Goal: Information Seeking & Learning: Learn about a topic

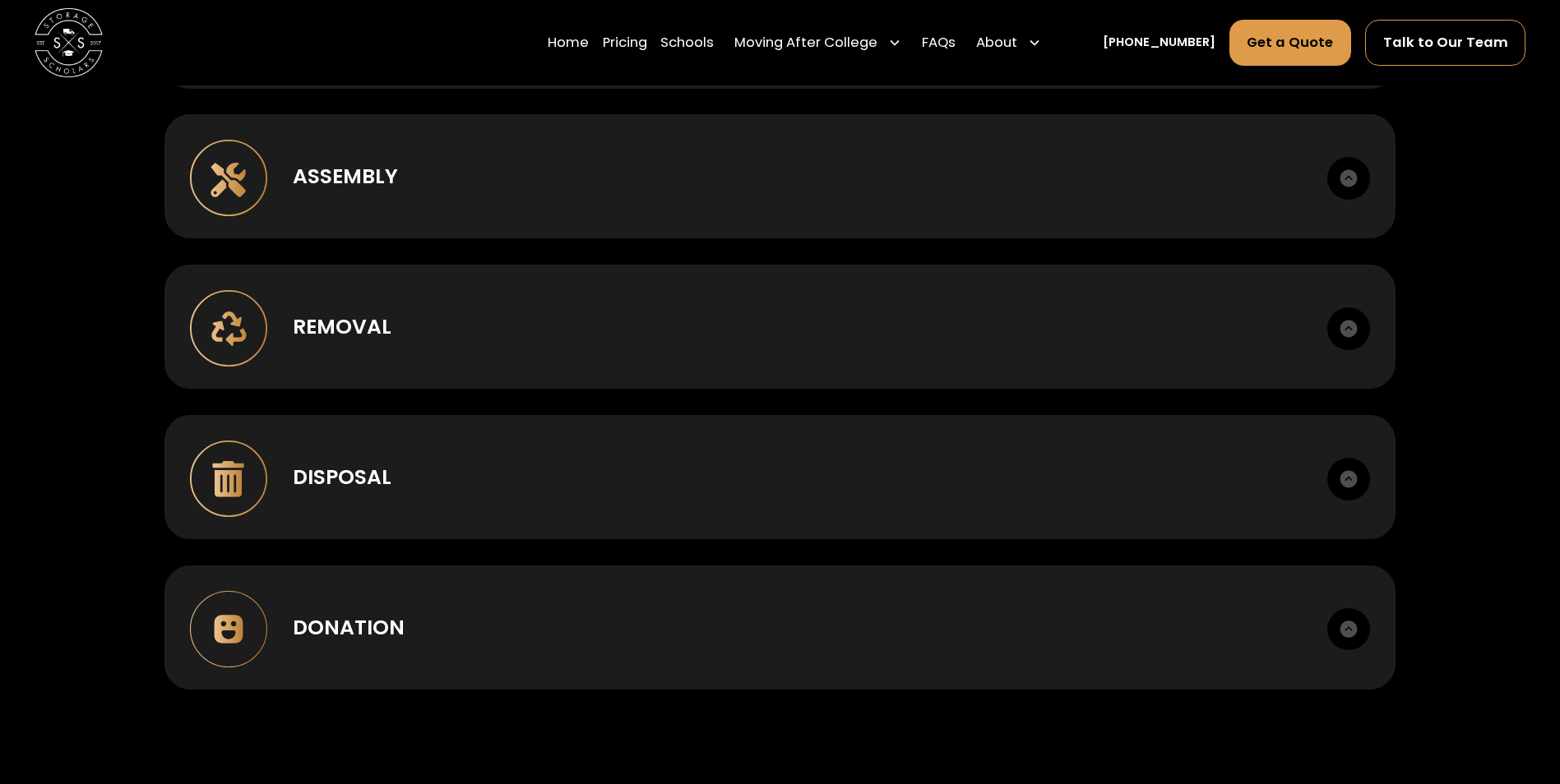
scroll to position [1479, 0]
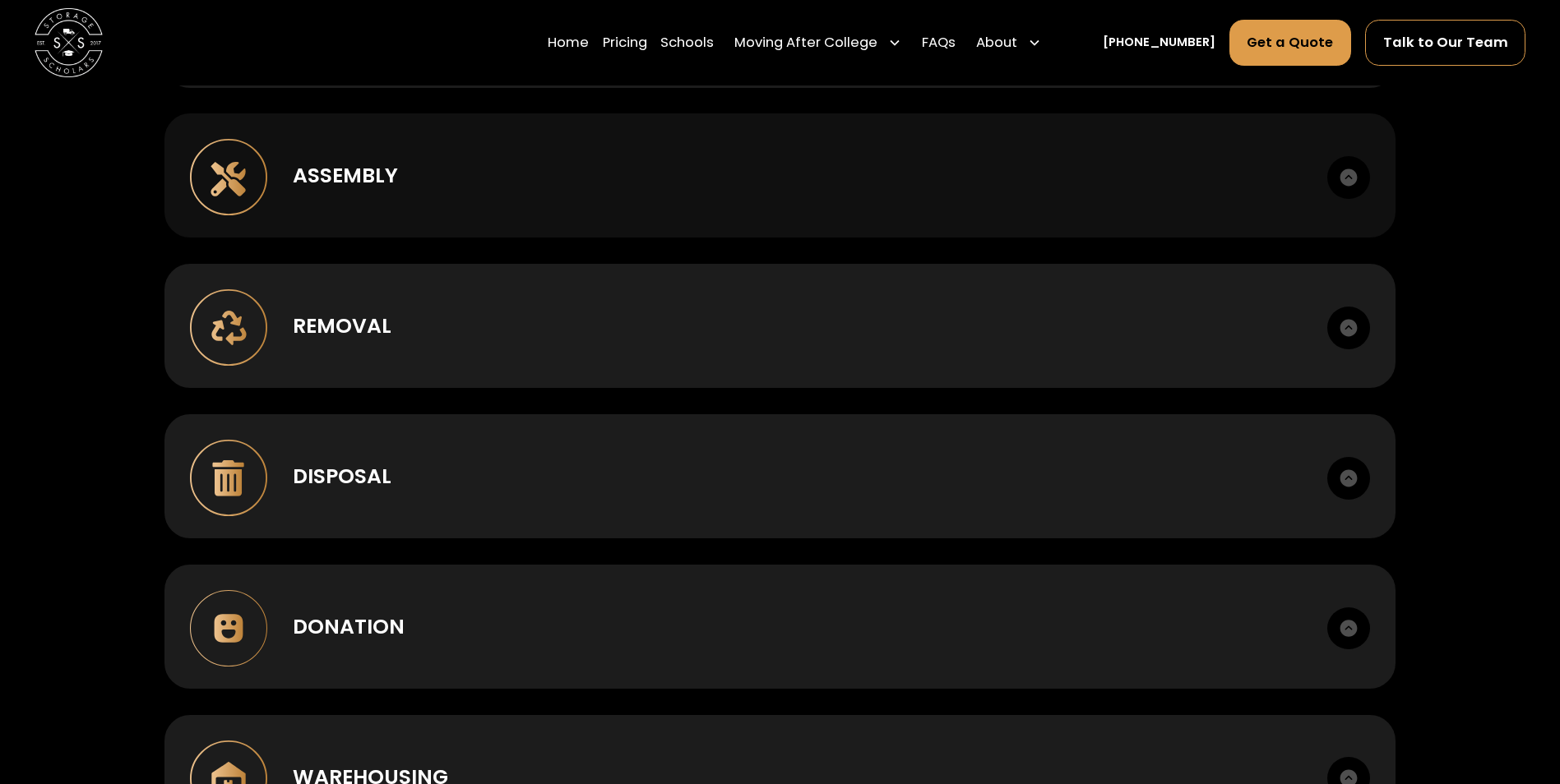
click at [221, 179] on img at bounding box center [228, 177] width 77 height 77
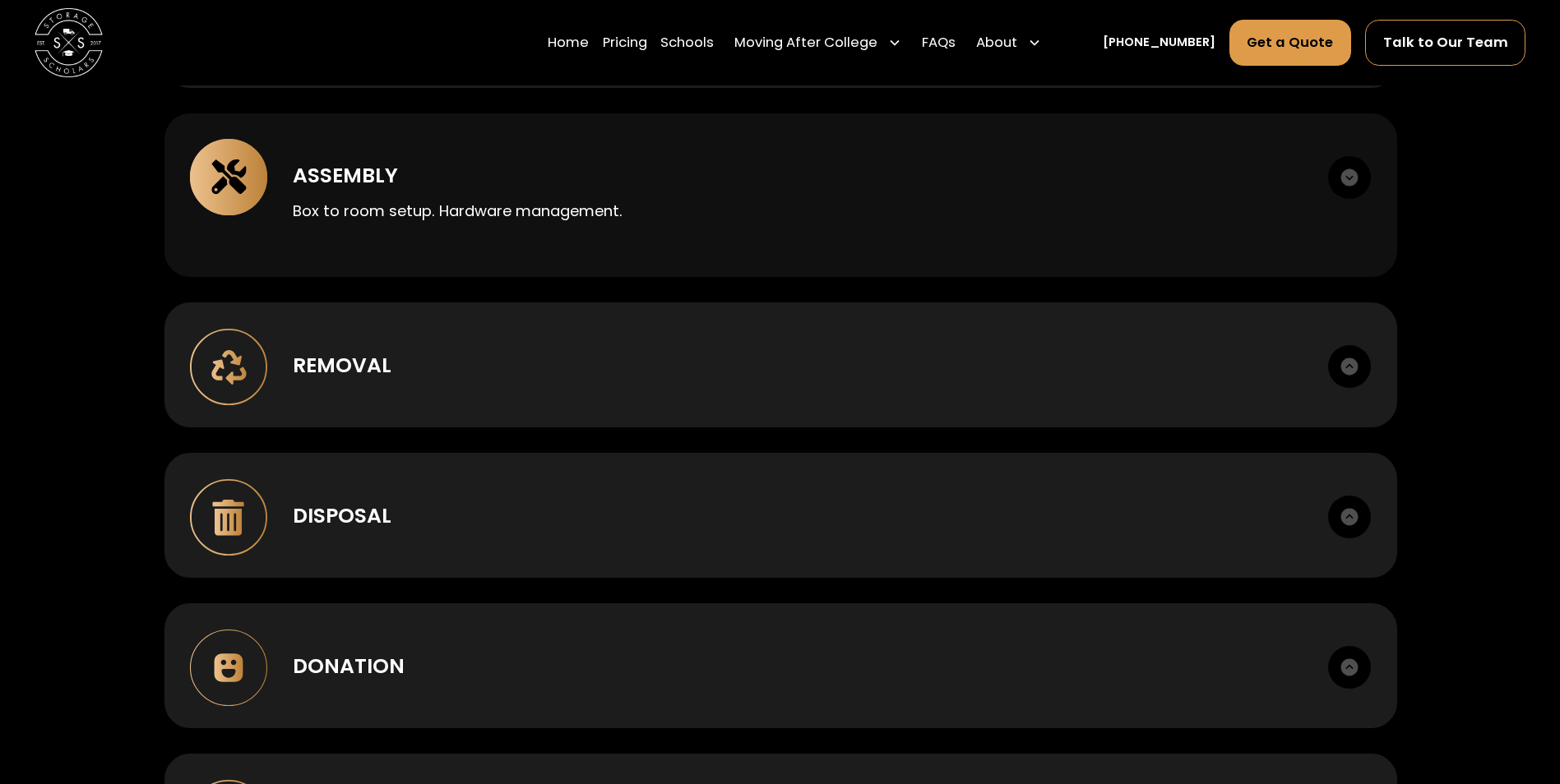
click at [223, 178] on img at bounding box center [228, 177] width 77 height 77
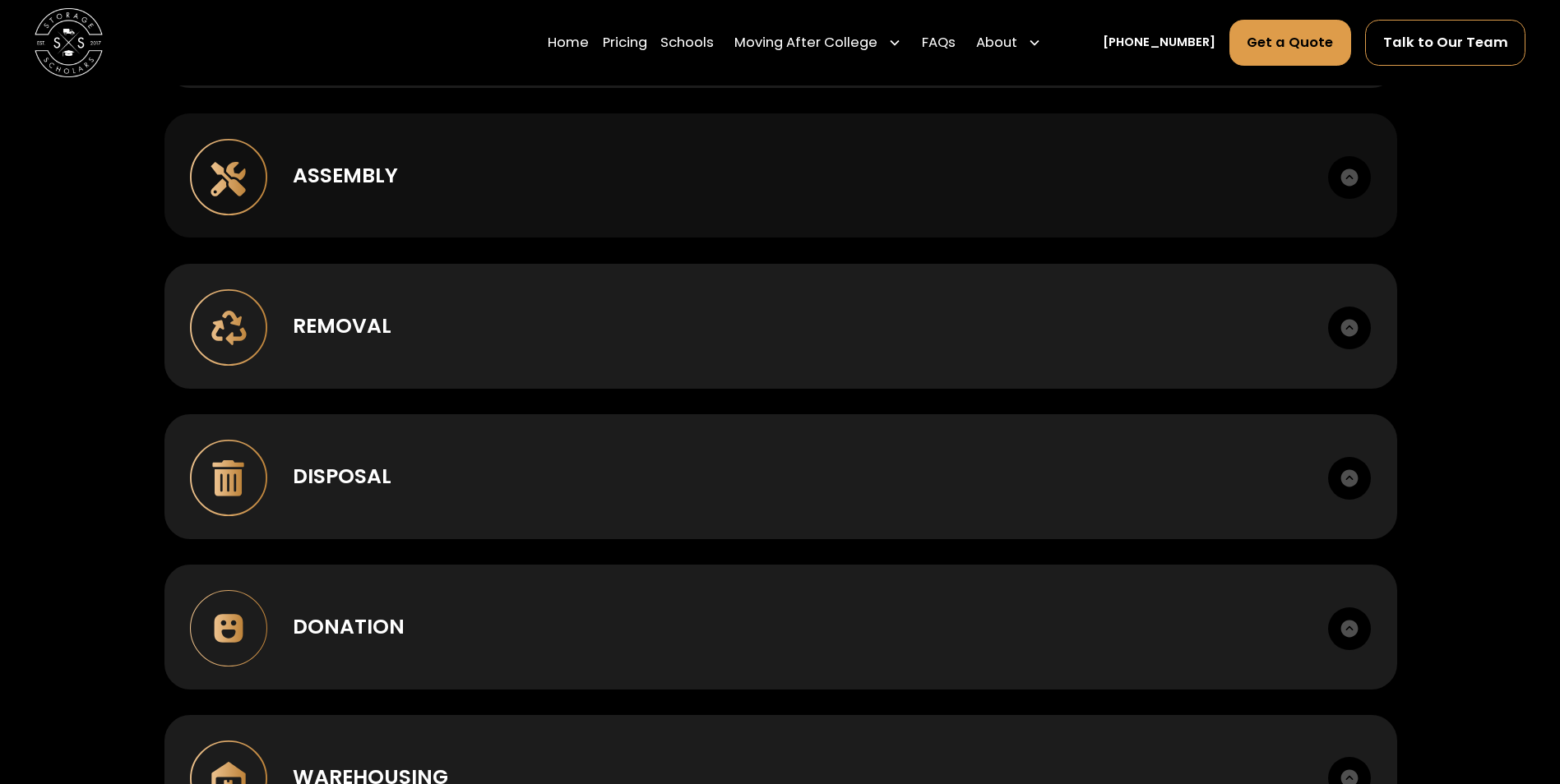
click at [223, 178] on img at bounding box center [228, 177] width 77 height 77
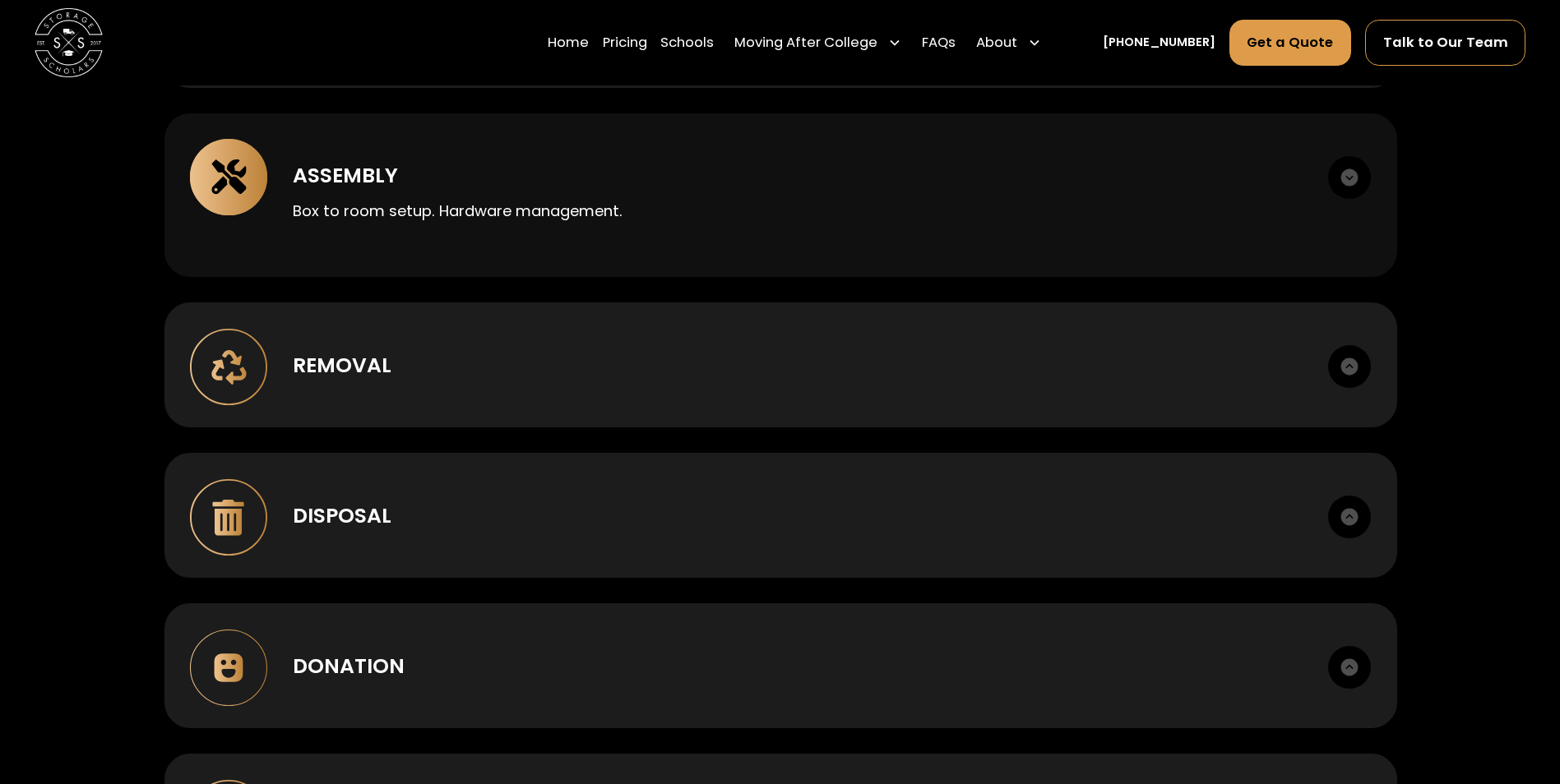
click at [223, 178] on img at bounding box center [228, 177] width 77 height 77
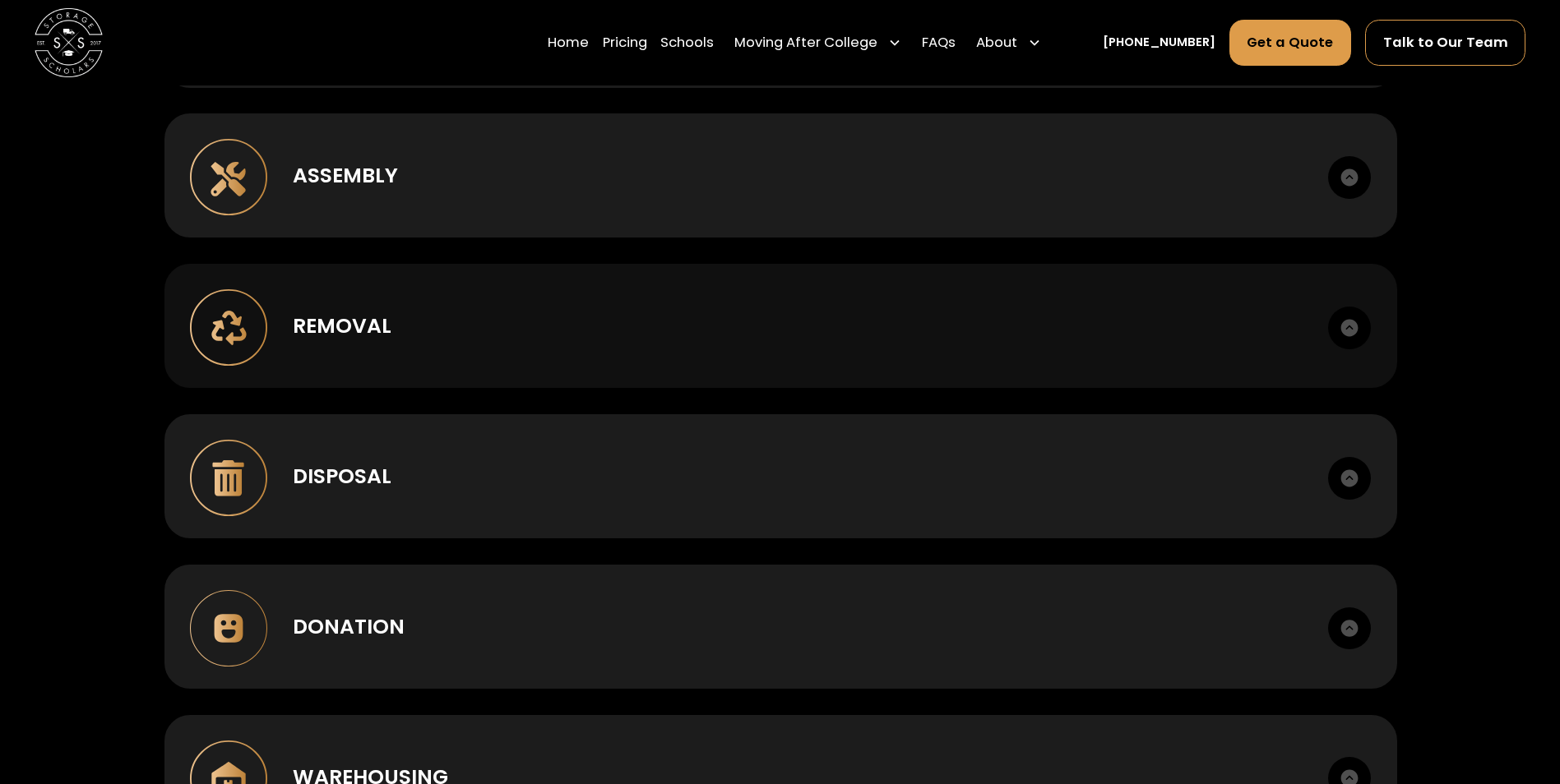
click at [235, 319] on img at bounding box center [228, 327] width 77 height 77
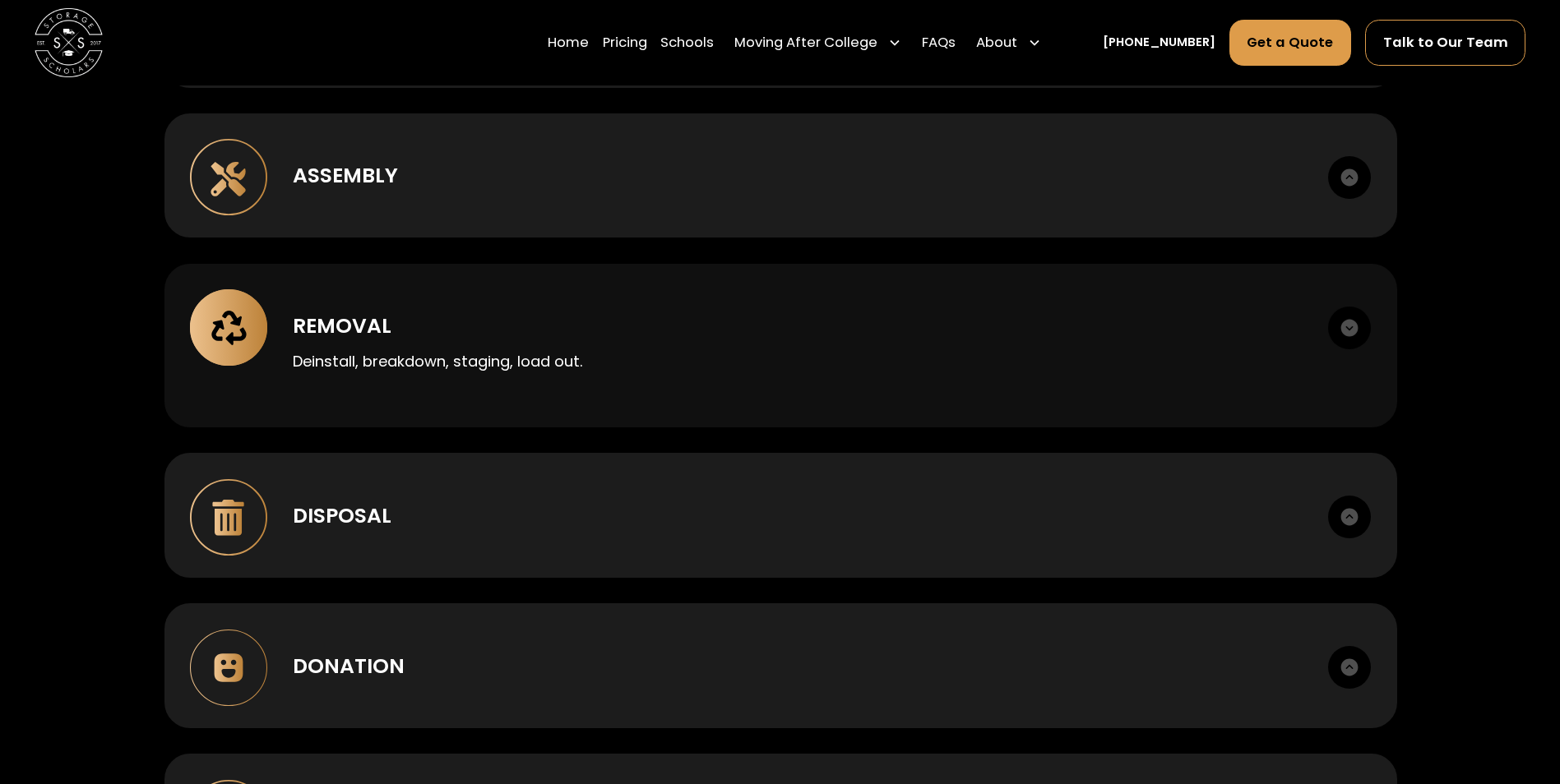
click at [235, 319] on img at bounding box center [228, 327] width 77 height 77
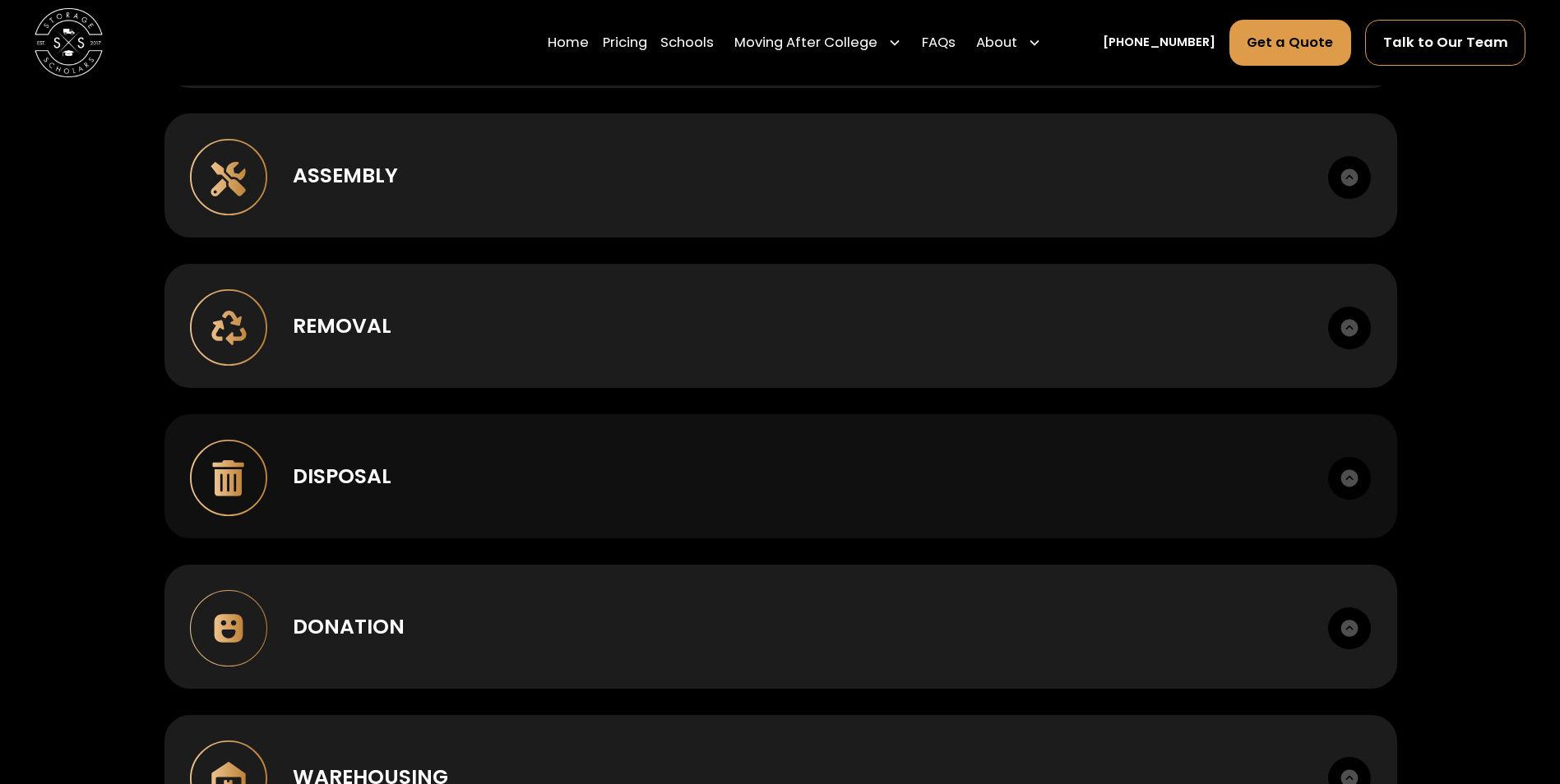
click at [251, 488] on img at bounding box center [228, 478] width 77 height 77
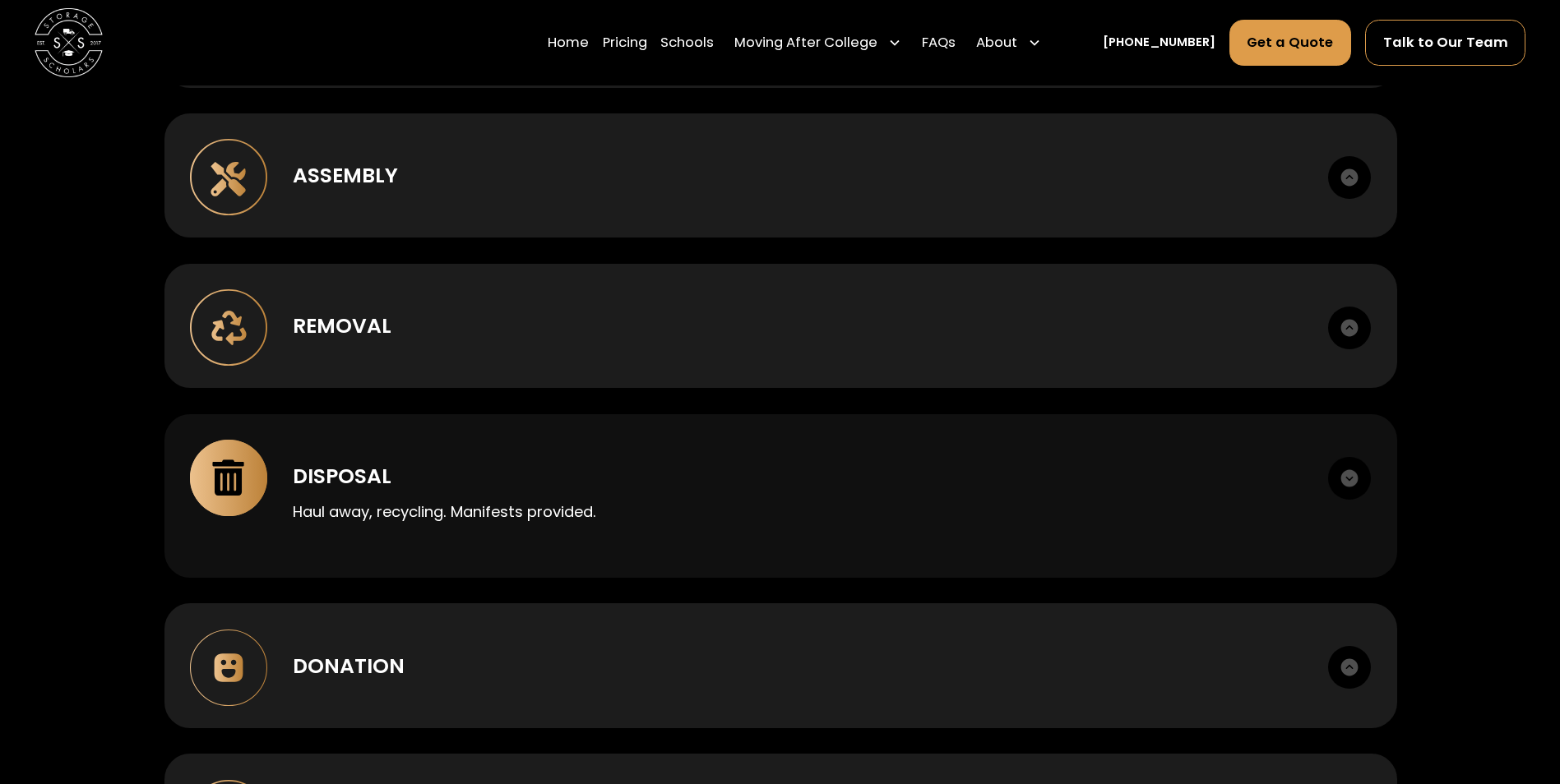
click at [251, 488] on img at bounding box center [228, 478] width 77 height 77
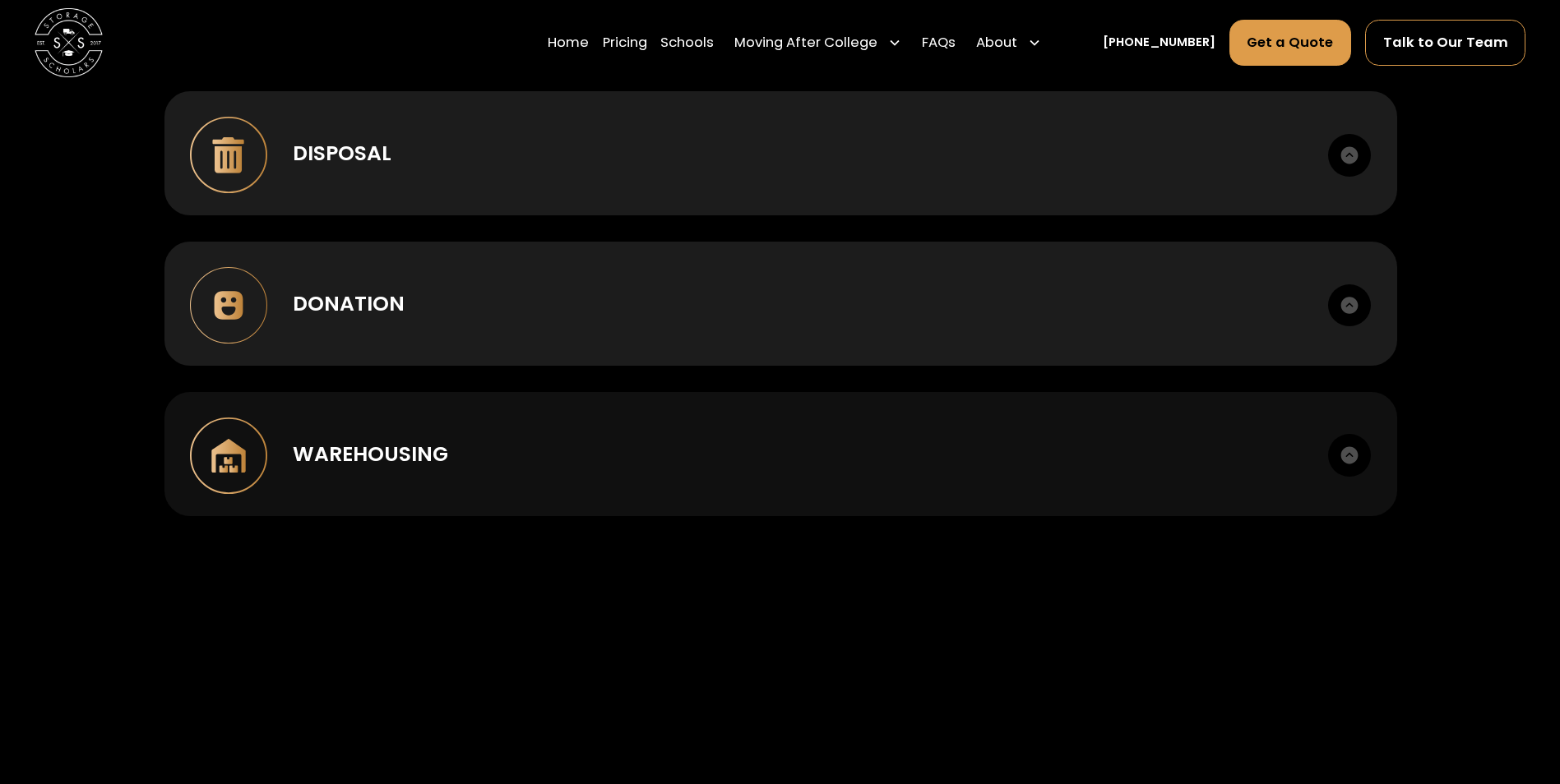
scroll to position [1809, 0]
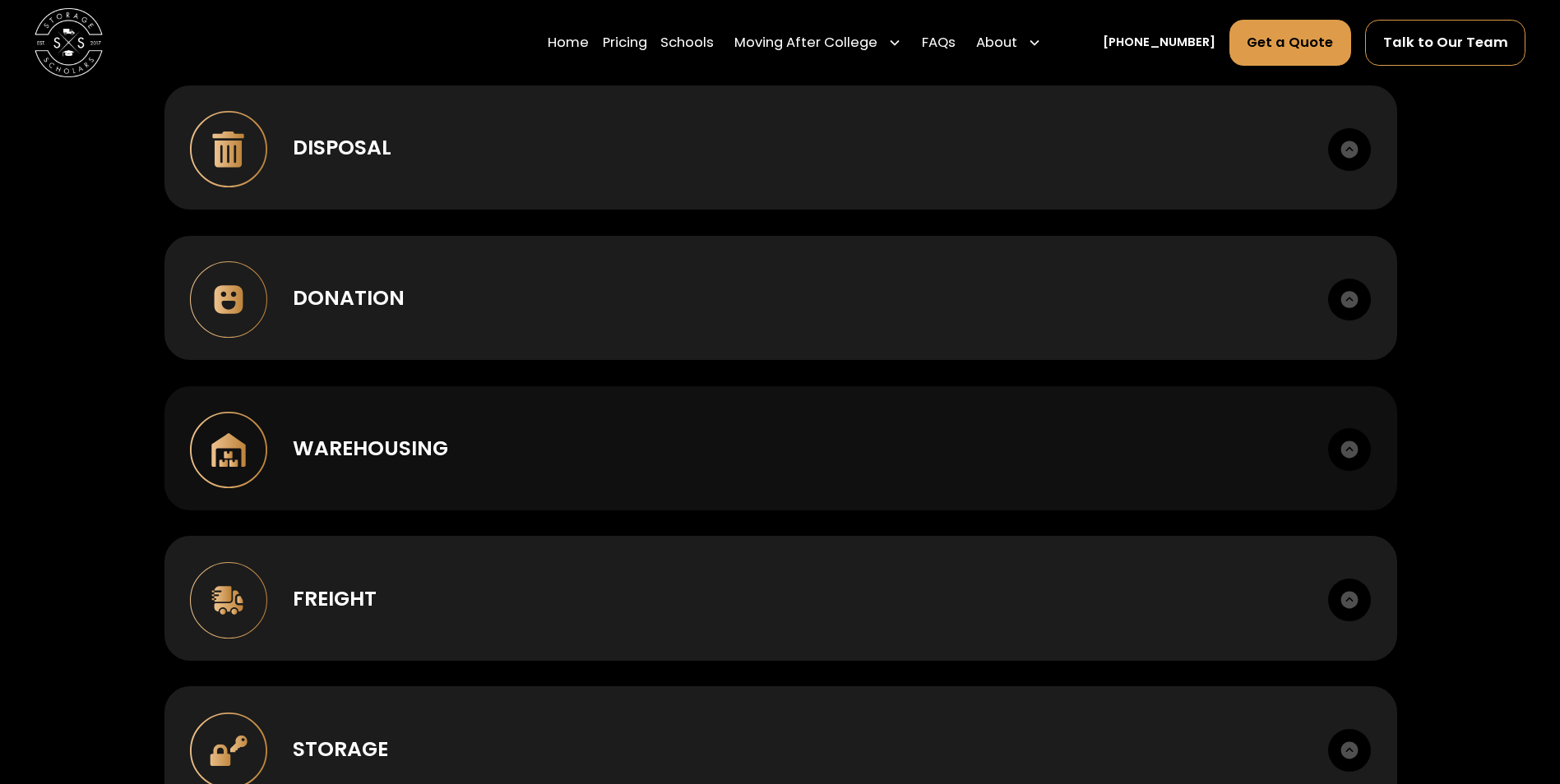
click at [249, 445] on img at bounding box center [228, 450] width 77 height 77
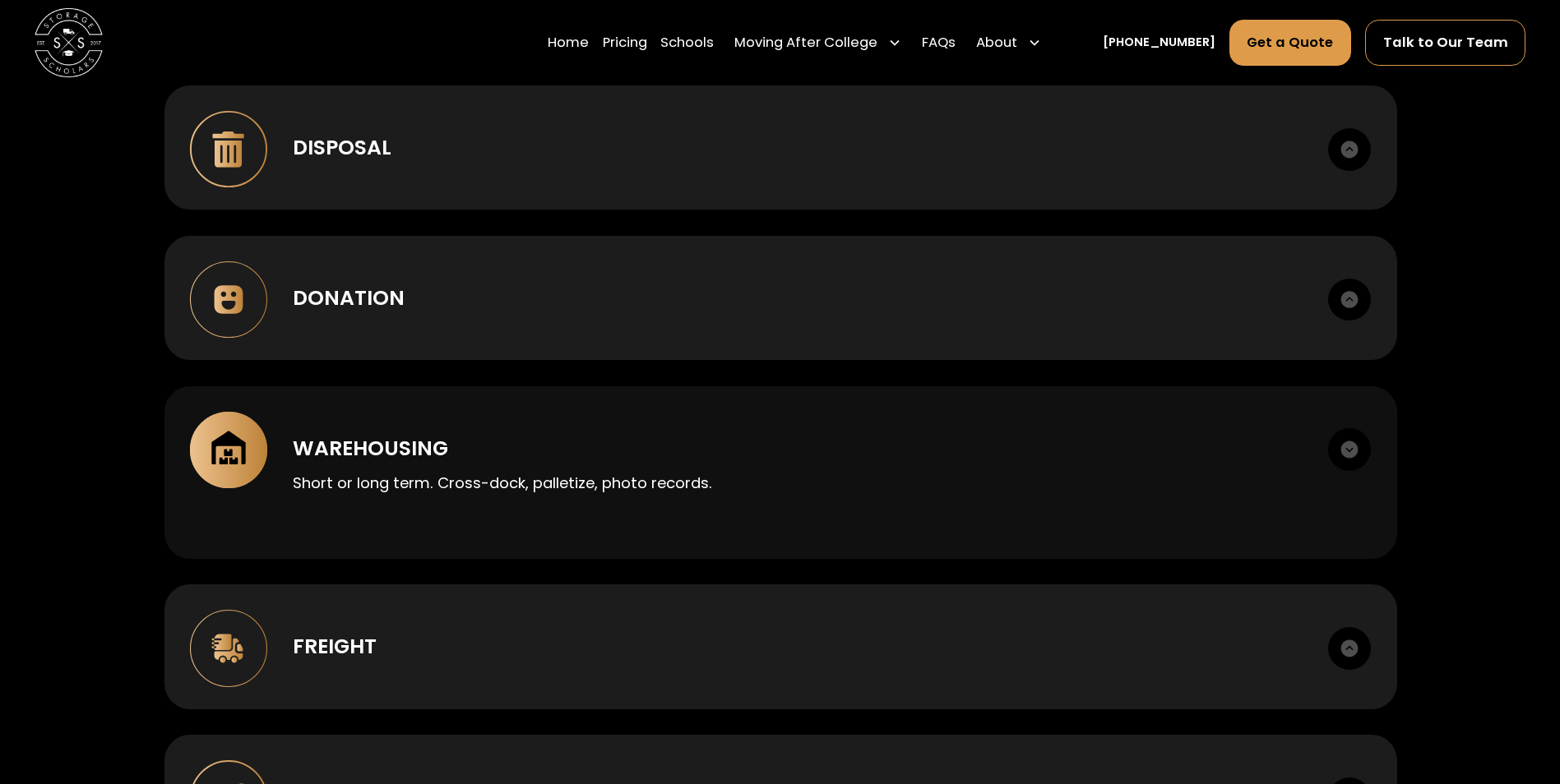
click at [249, 445] on img at bounding box center [228, 450] width 77 height 77
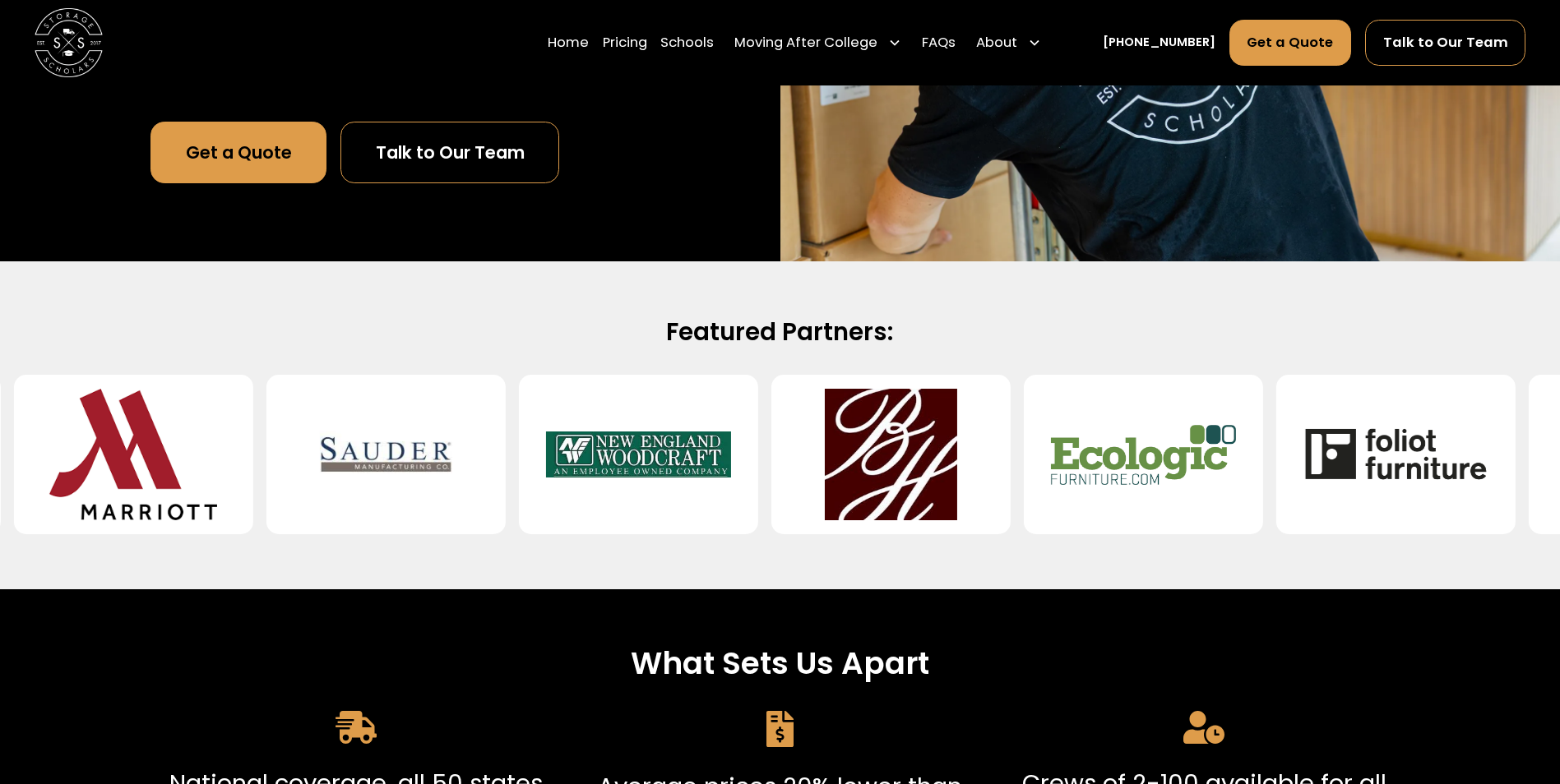
scroll to position [0, 0]
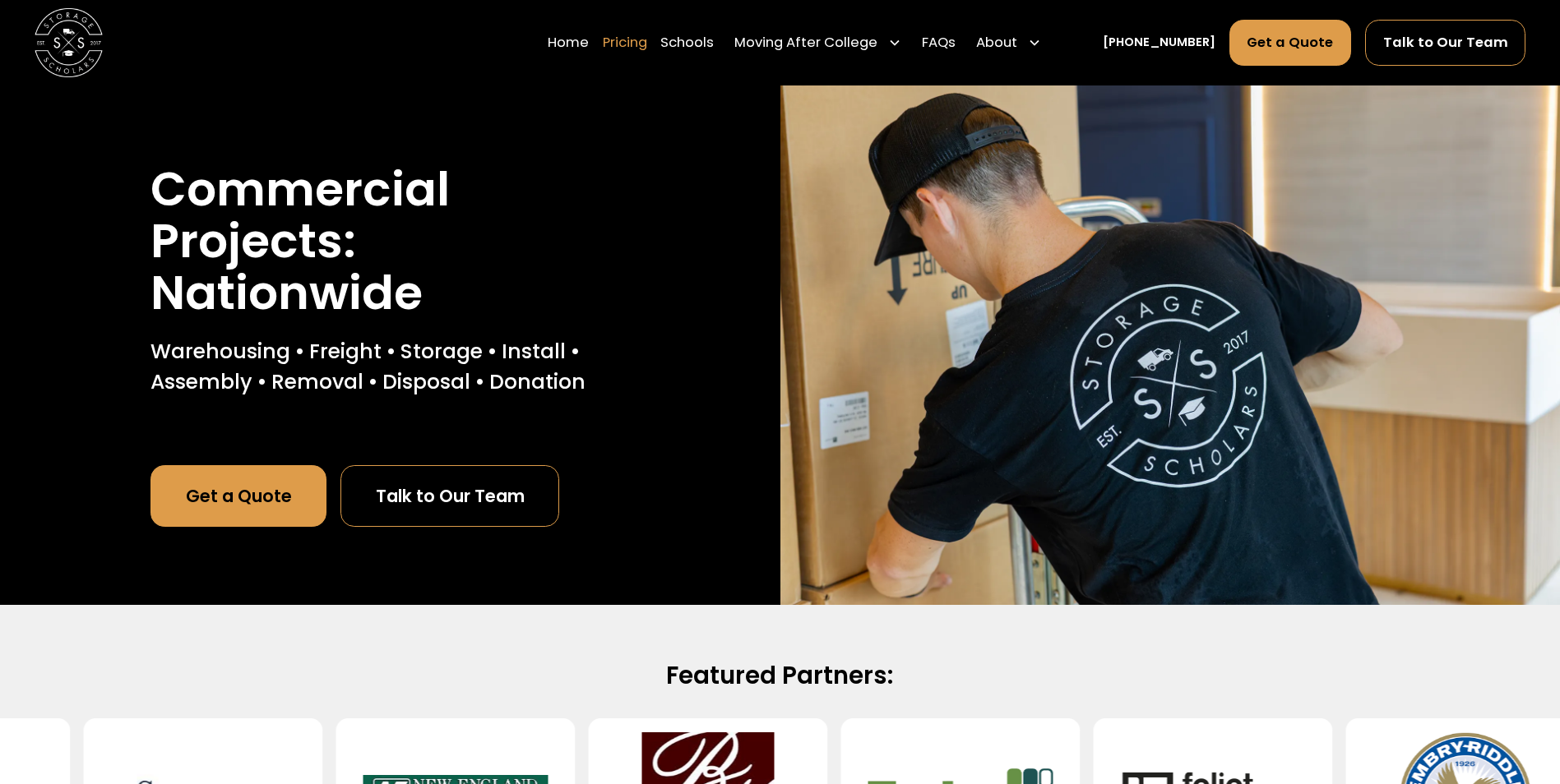
click at [647, 41] on link "Pricing" at bounding box center [626, 42] width 45 height 48
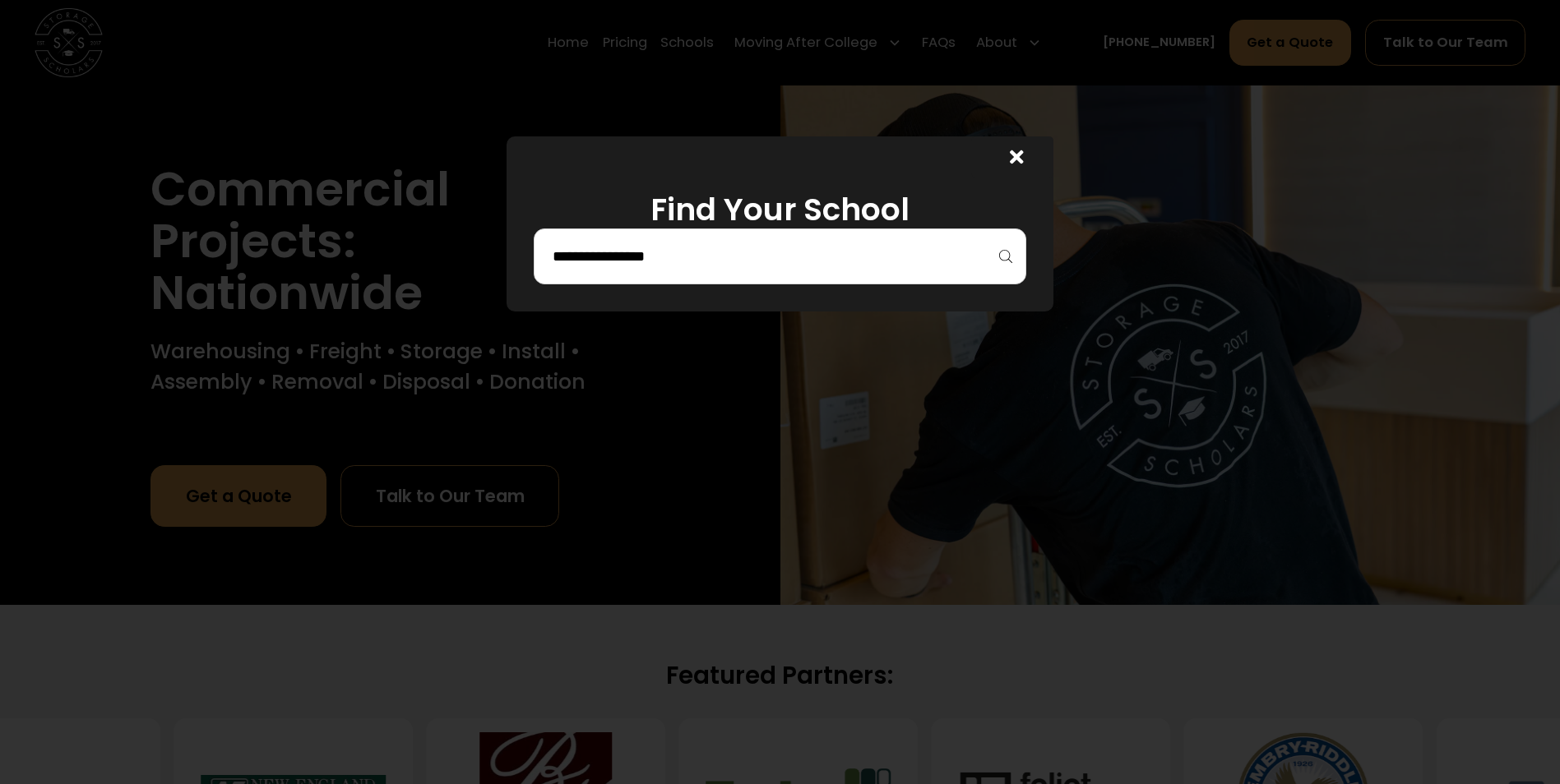
click at [1024, 158] on icon at bounding box center [1016, 157] width 14 height 14
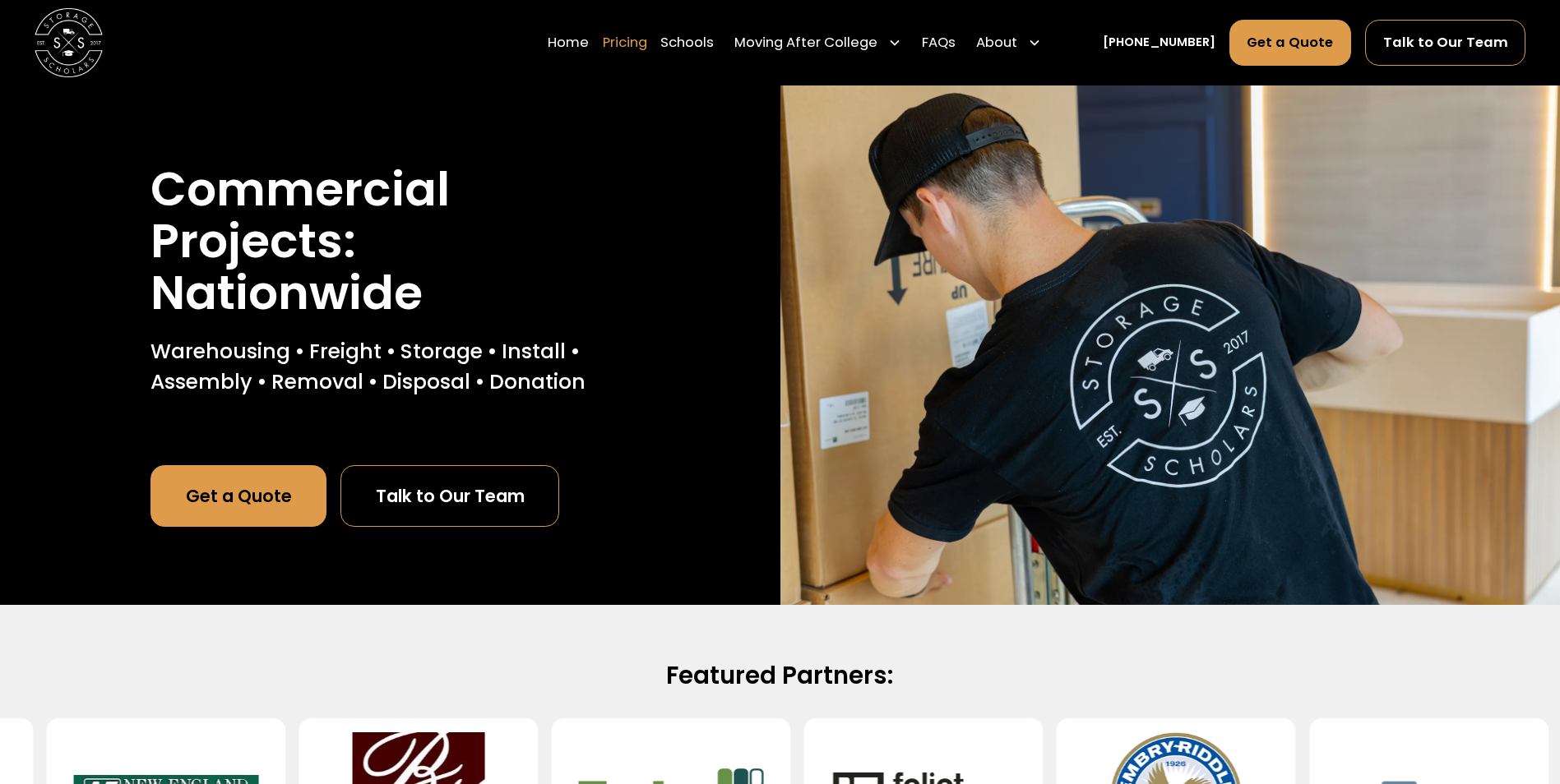
click at [647, 48] on link "Pricing" at bounding box center [626, 42] width 45 height 48
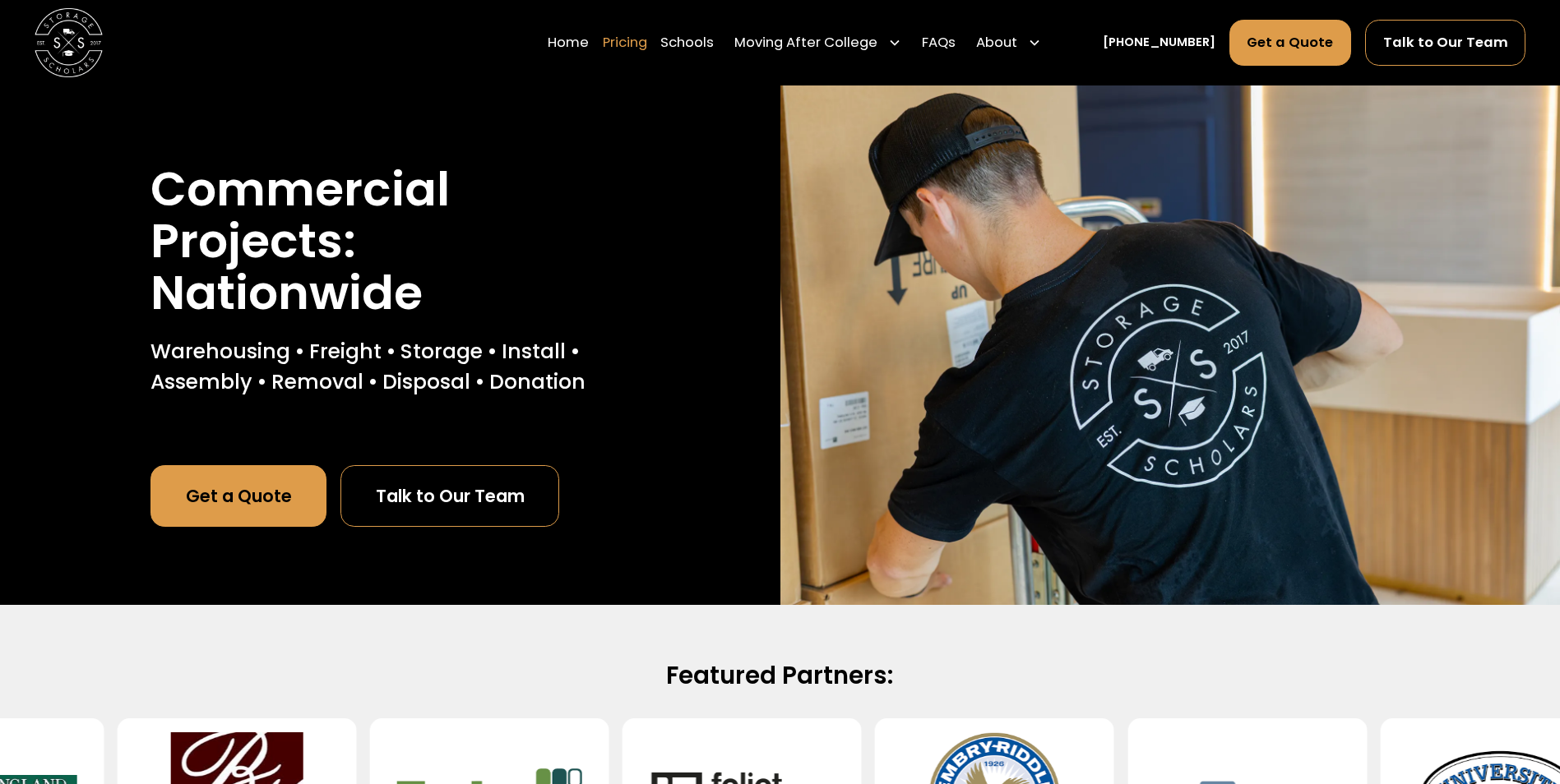
click at [647, 45] on link "Pricing" at bounding box center [626, 42] width 45 height 48
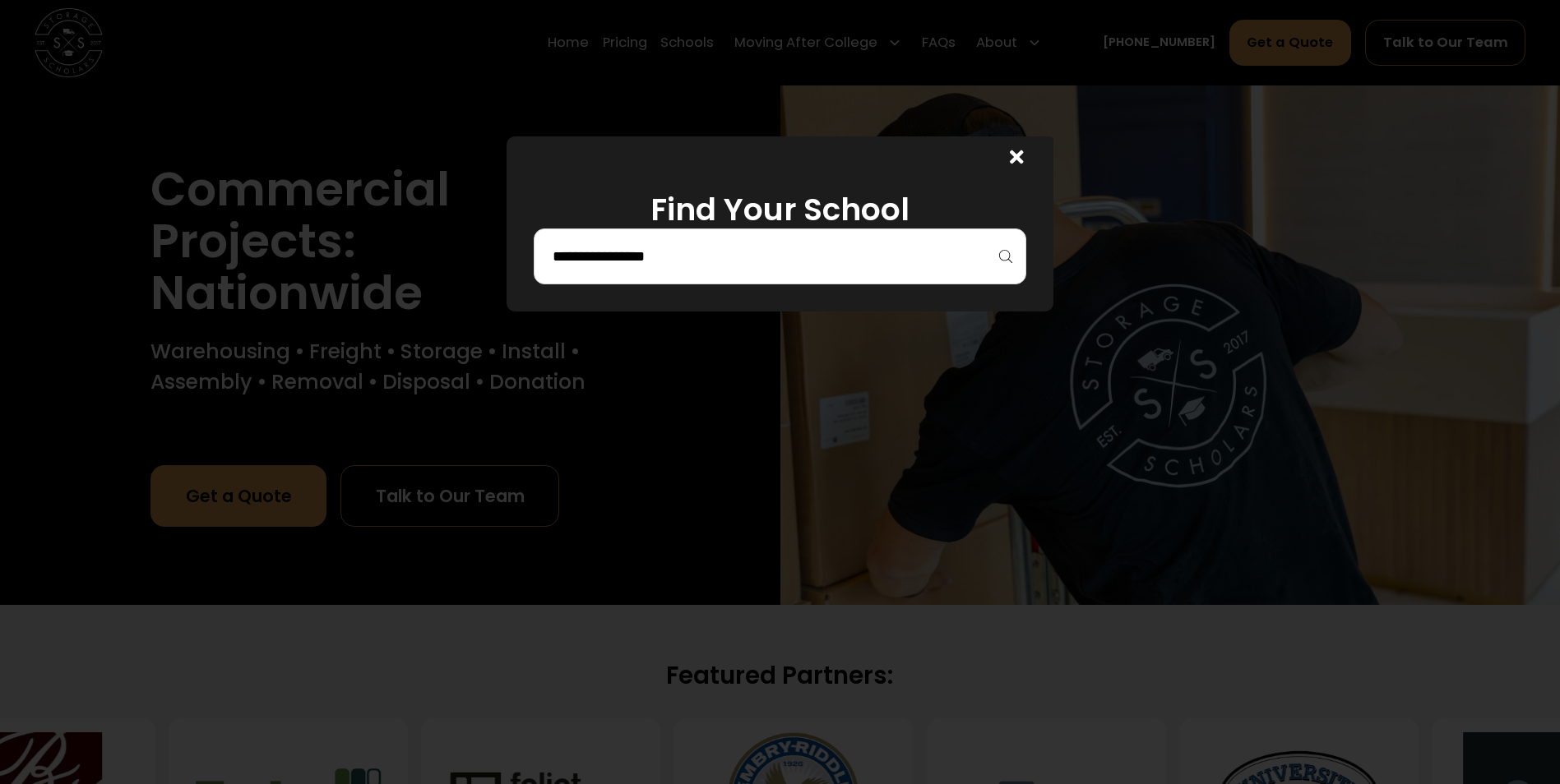
click at [1023, 161] on icon at bounding box center [1016, 157] width 14 height 19
